Goal: Information Seeking & Learning: Learn about a topic

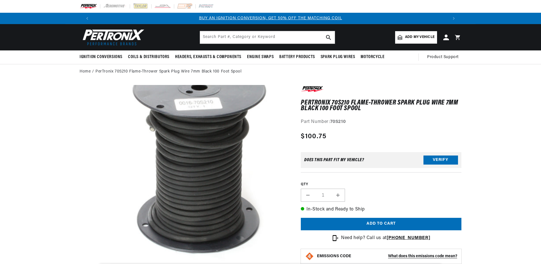
scroll to position [170, 0]
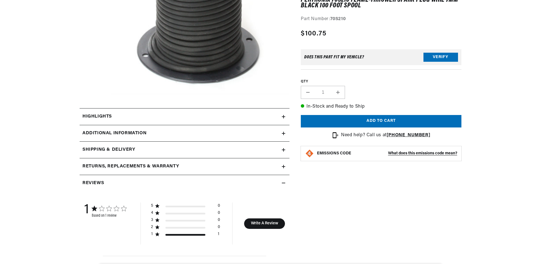
click at [282, 120] on summary "Highlights" at bounding box center [185, 116] width 210 height 16
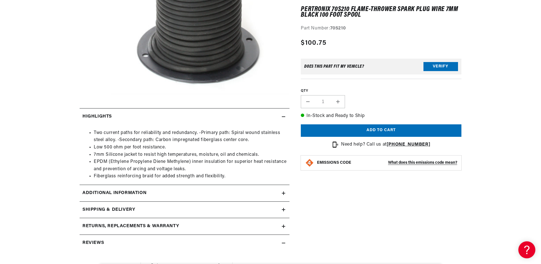
scroll to position [0, 0]
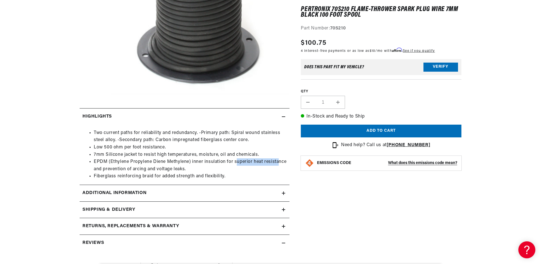
drag, startPoint x: 235, startPoint y: 159, endPoint x: 278, endPoint y: 161, distance: 43.1
click at [278, 161] on li "EPDM (Ethylene Propylene Diene Methylene) inner insulation for superior heat re…" at bounding box center [190, 165] width 193 height 14
click at [221, 167] on li "EPDM (Ethylene Propylene Diene Methylene) inner insulation for superior heat re…" at bounding box center [190, 165] width 193 height 14
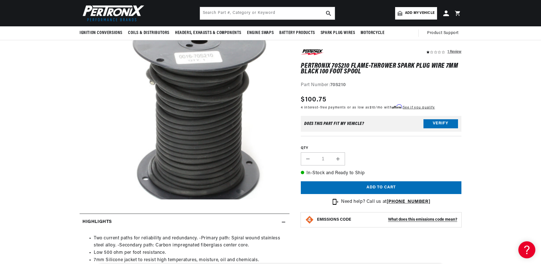
scroll to position [57, 0]
